Goal: Navigation & Orientation: Understand site structure

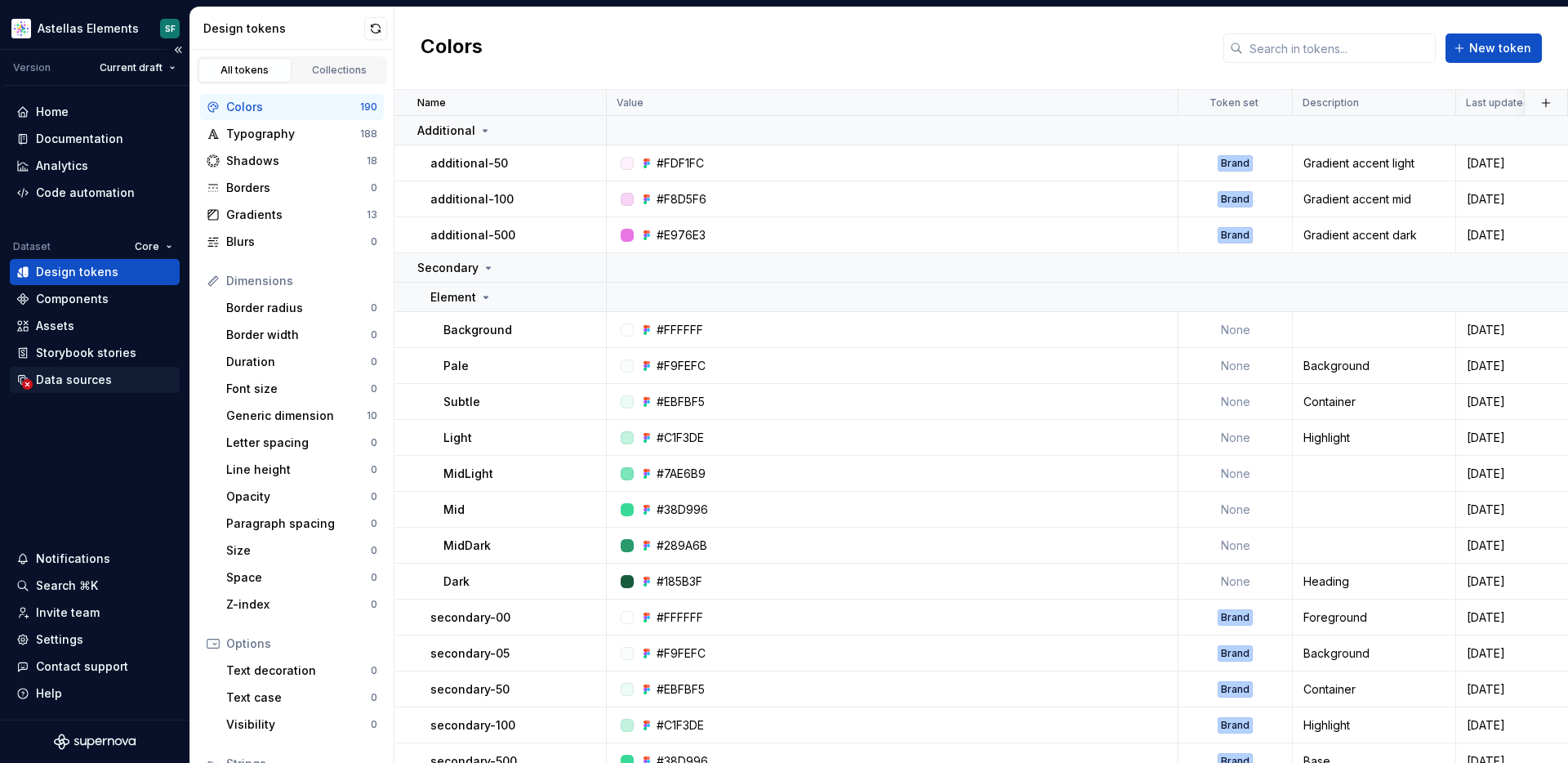
click at [68, 381] on div "Data sources" at bounding box center [73, 379] width 76 height 17
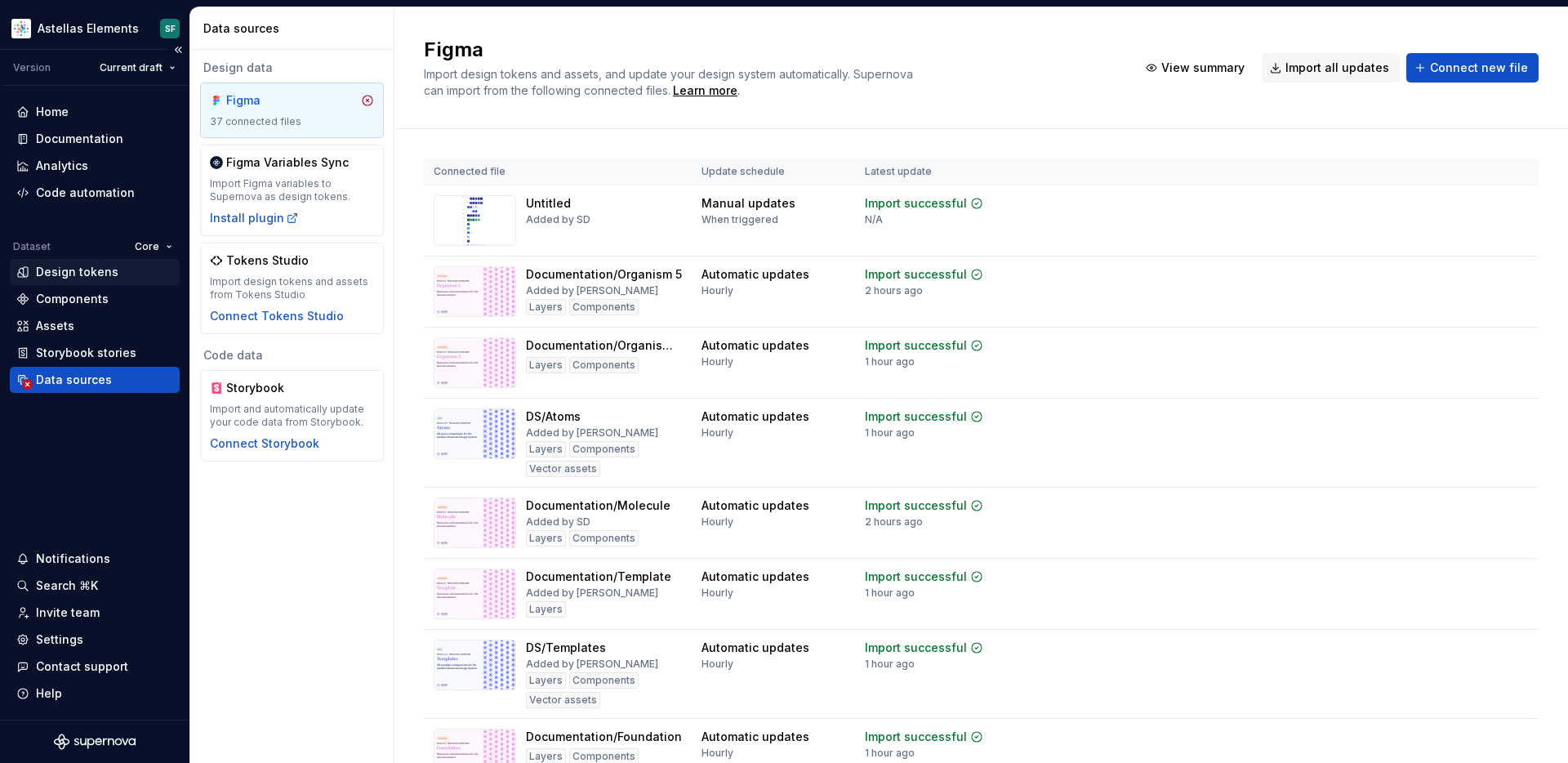
click at [101, 280] on div "Design tokens" at bounding box center [94, 272] width 170 height 26
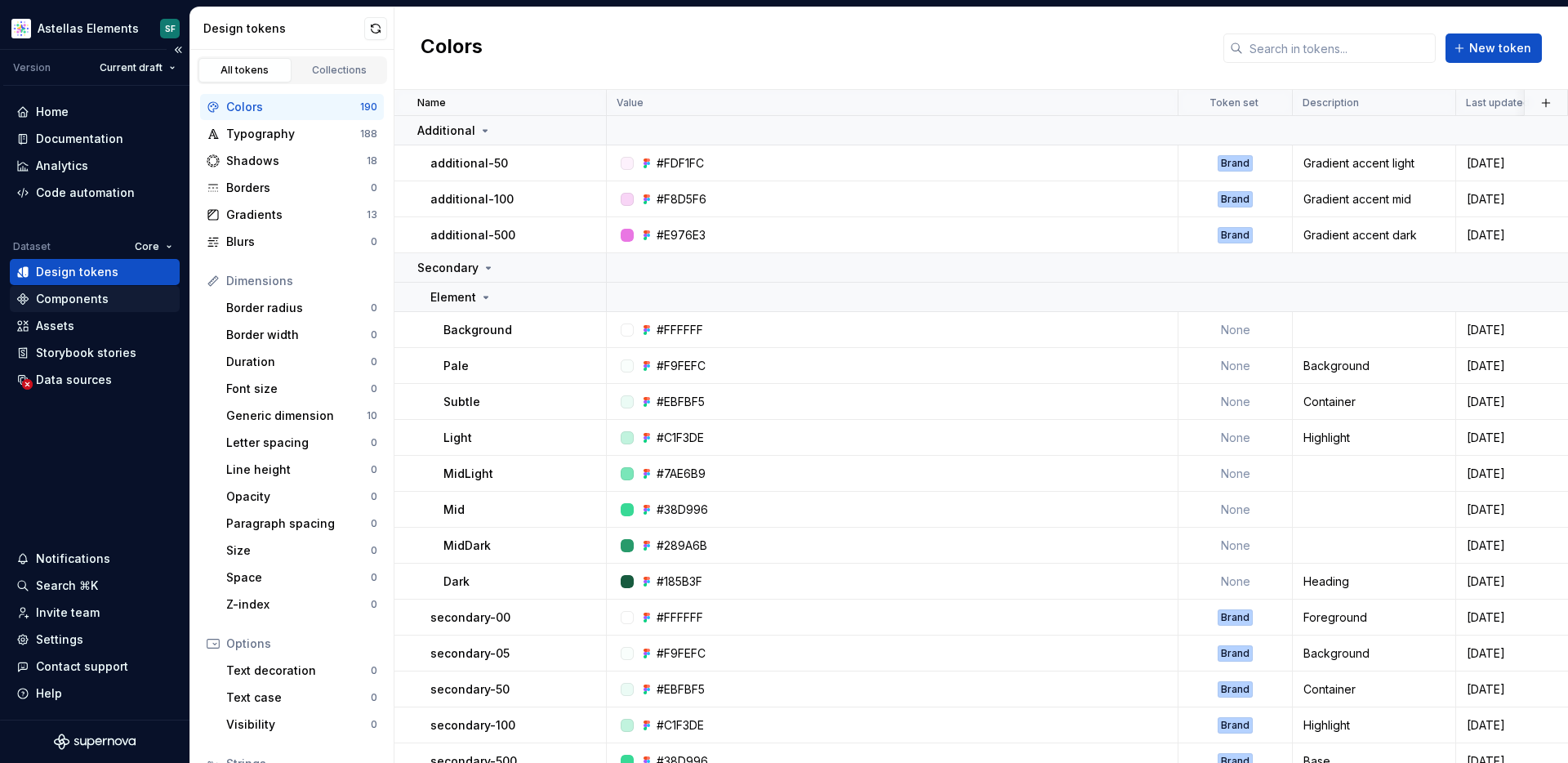
click at [98, 299] on div "Components" at bounding box center [72, 298] width 73 height 17
